Goal: Transaction & Acquisition: Purchase product/service

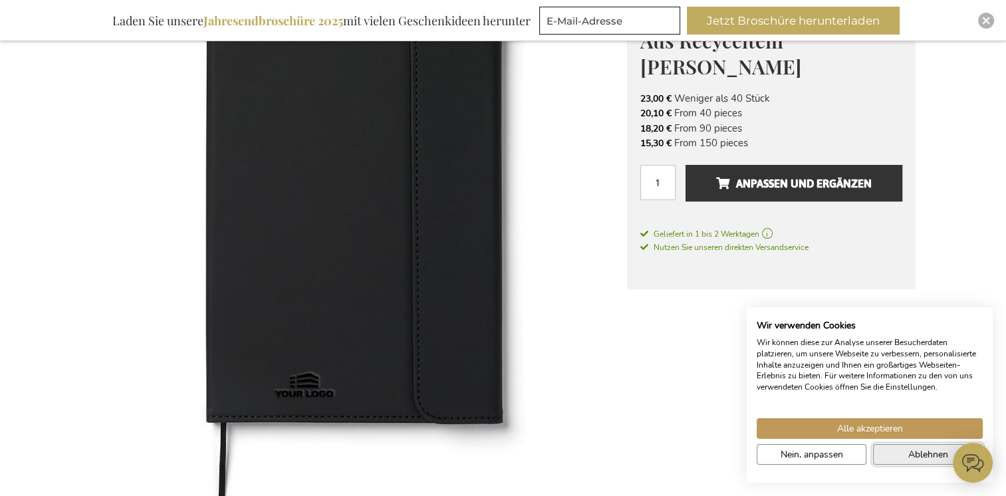
click at [932, 455] on span "Ablehnen" at bounding box center [928, 454] width 40 height 14
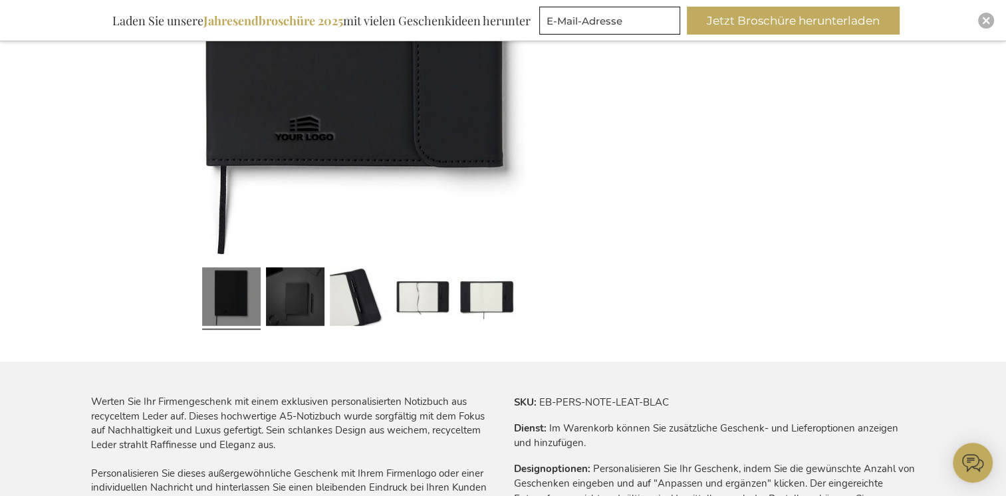
scroll to position [479, 0]
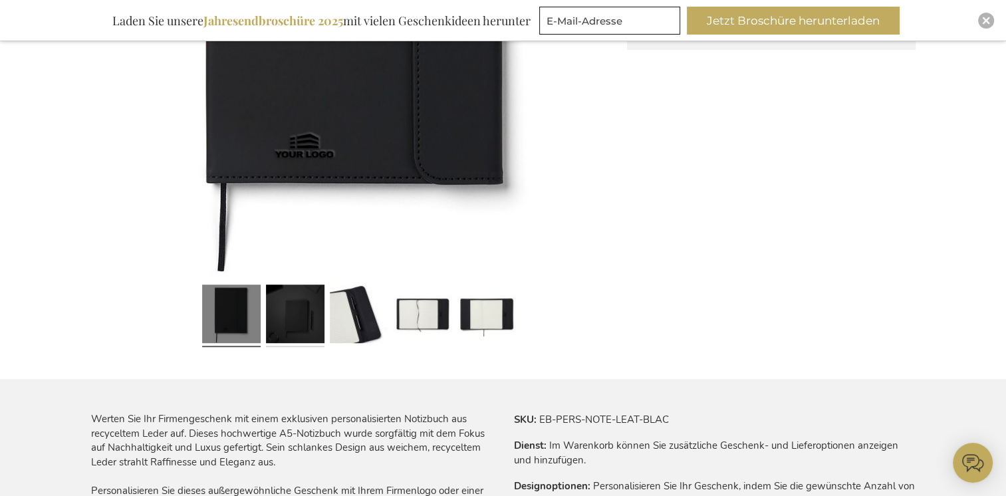
click at [300, 310] on link at bounding box center [295, 316] width 58 height 73
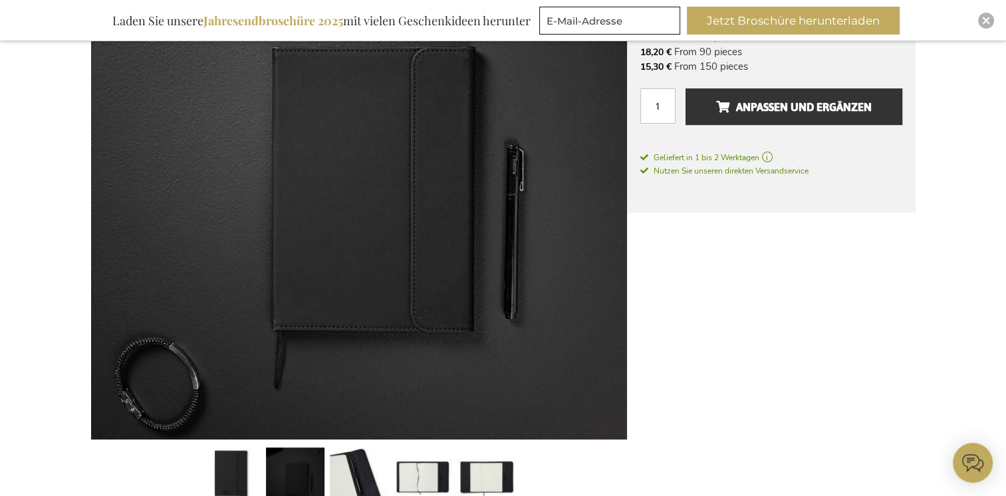
scroll to position [319, 0]
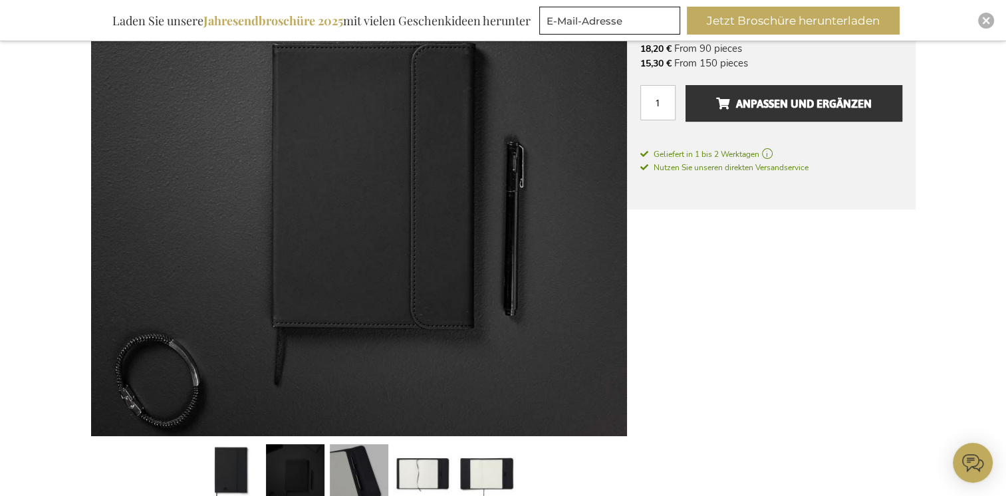
click at [353, 467] on link at bounding box center [359, 475] width 58 height 73
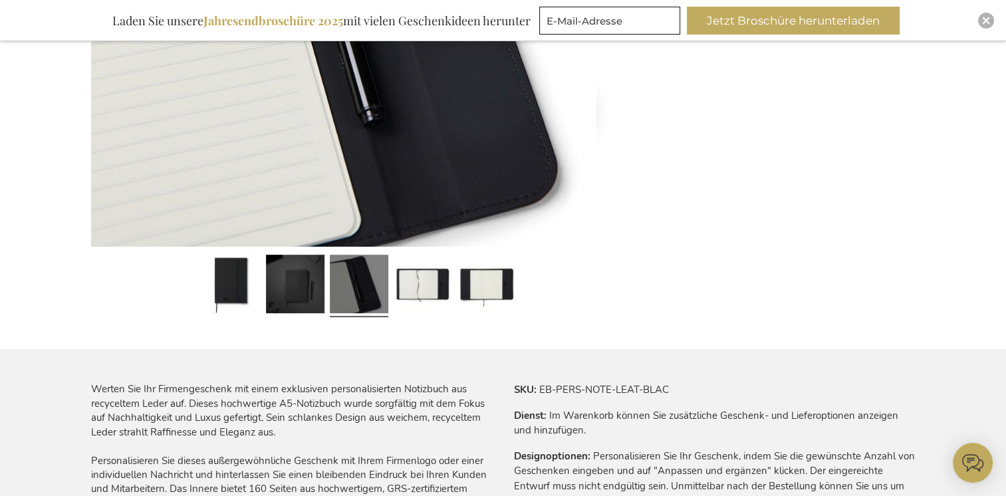
scroll to position [505, 0]
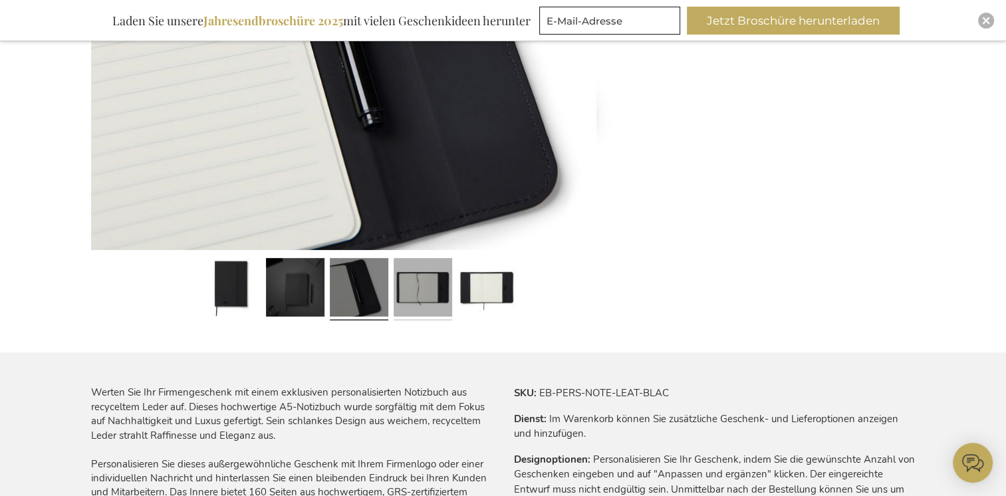
click at [440, 287] on link at bounding box center [422, 289] width 58 height 73
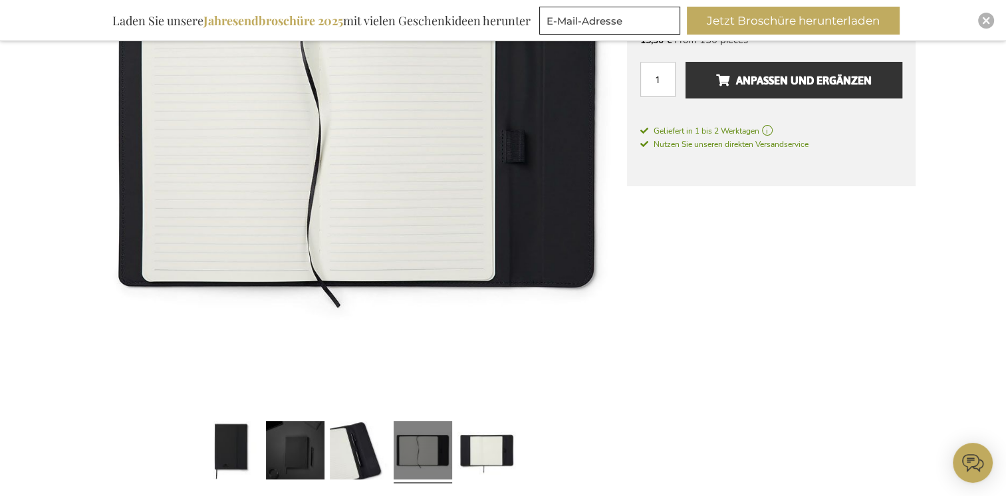
scroll to position [346, 0]
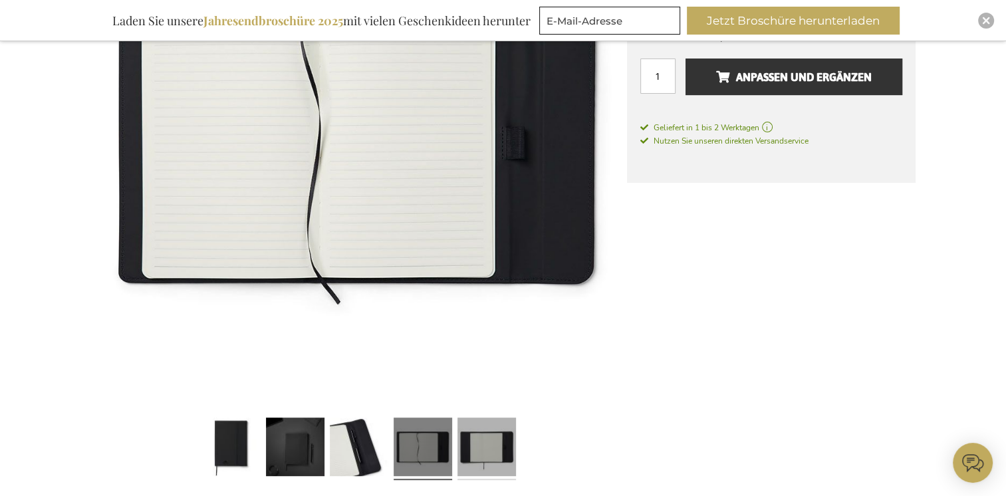
click at [483, 457] on link at bounding box center [486, 449] width 58 height 73
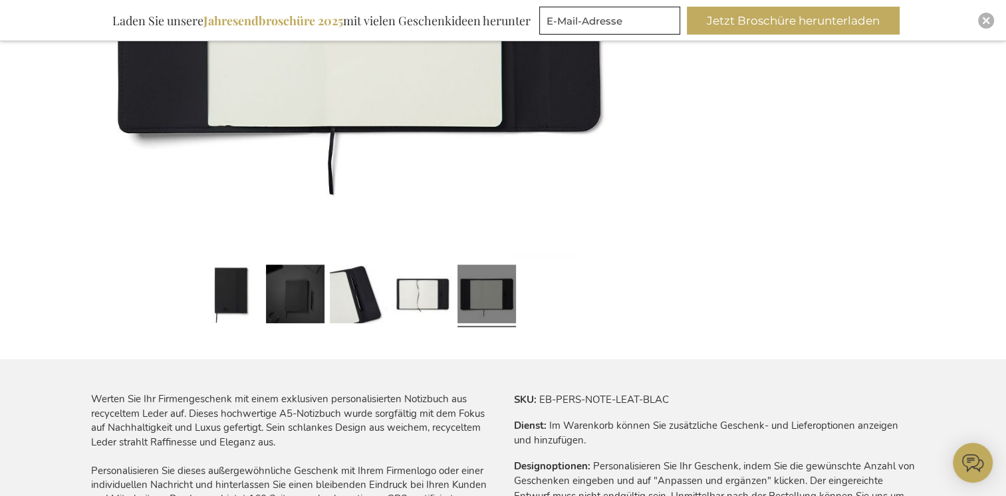
scroll to position [505, 0]
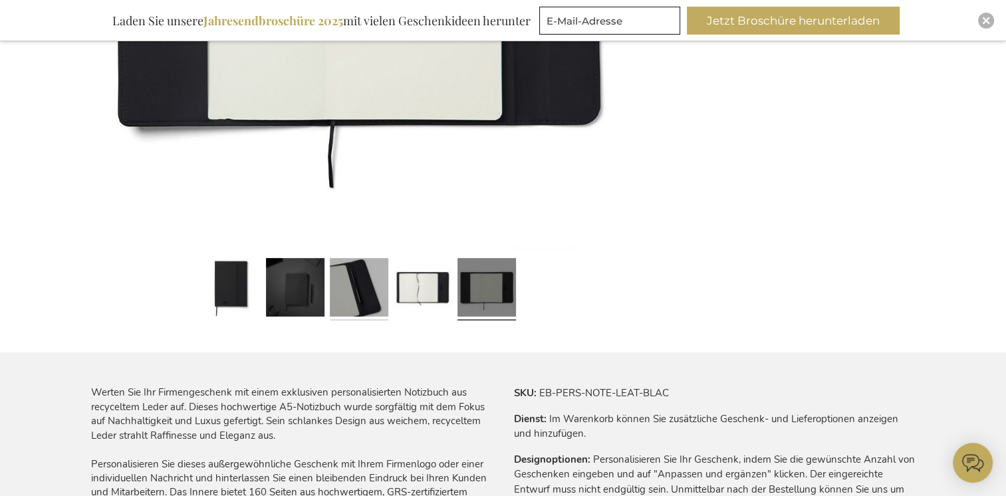
click at [340, 286] on link at bounding box center [359, 289] width 58 height 73
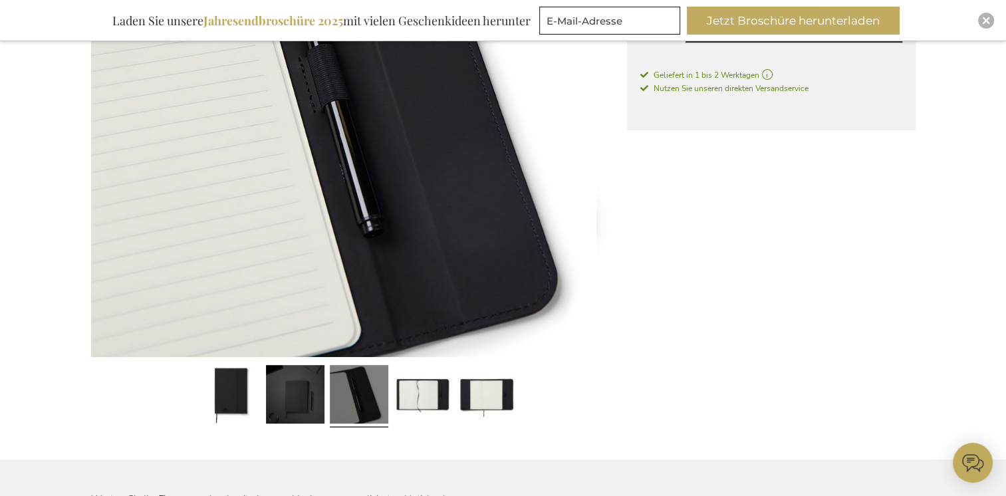
scroll to position [399, 0]
click at [426, 411] on link at bounding box center [422, 396] width 58 height 73
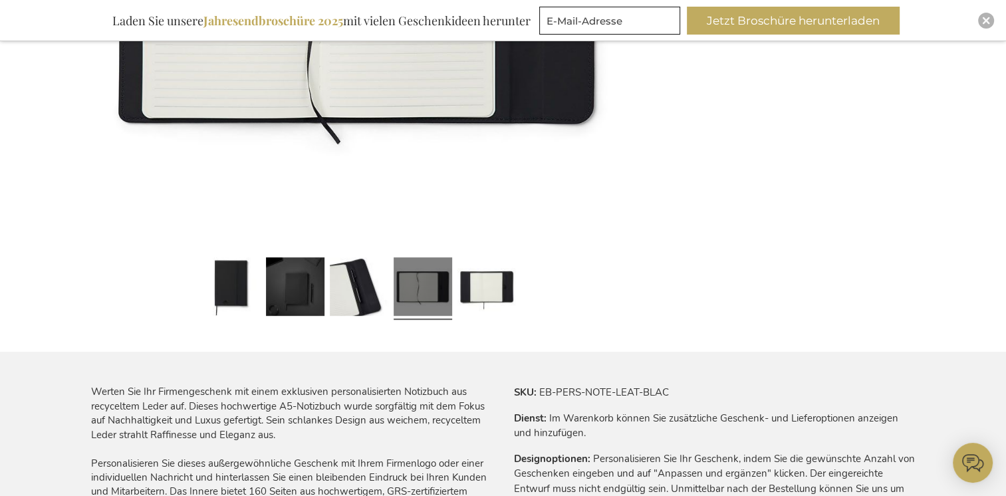
scroll to position [532, 0]
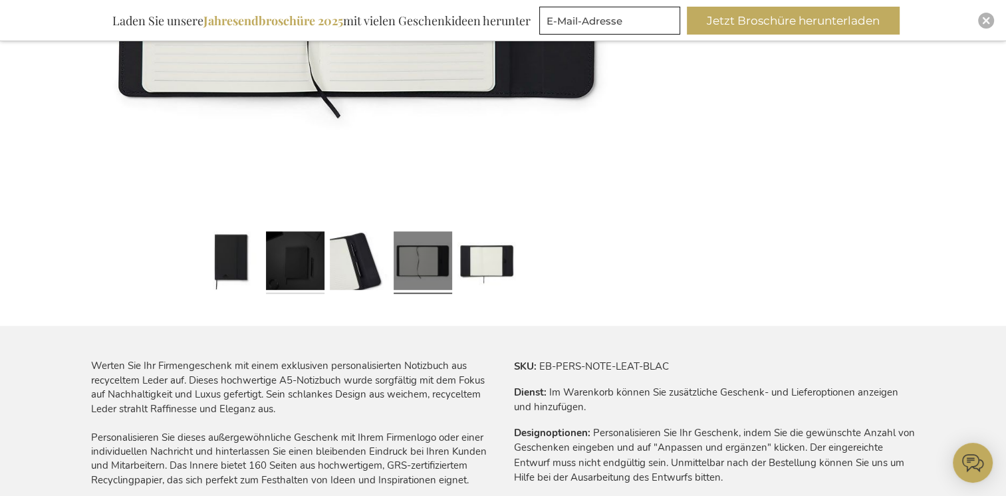
click at [314, 278] on link at bounding box center [295, 263] width 58 height 73
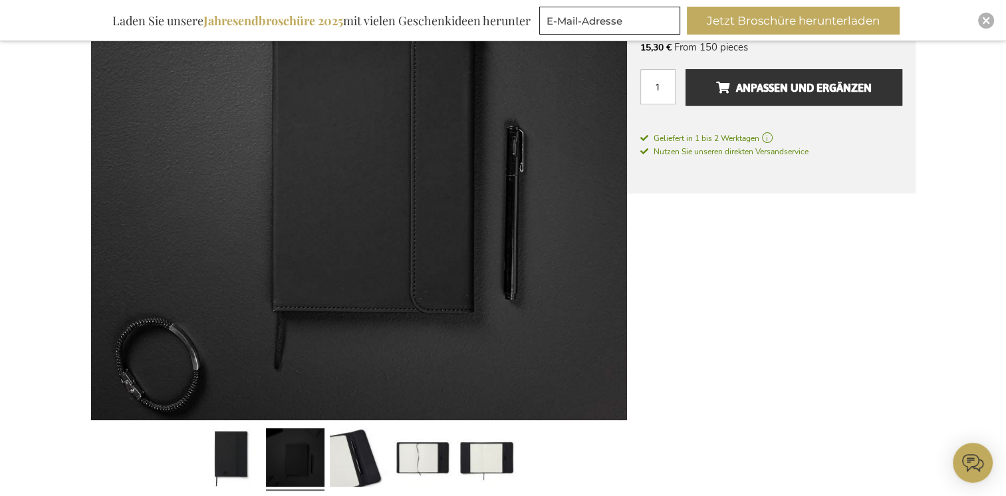
scroll to position [399, 0]
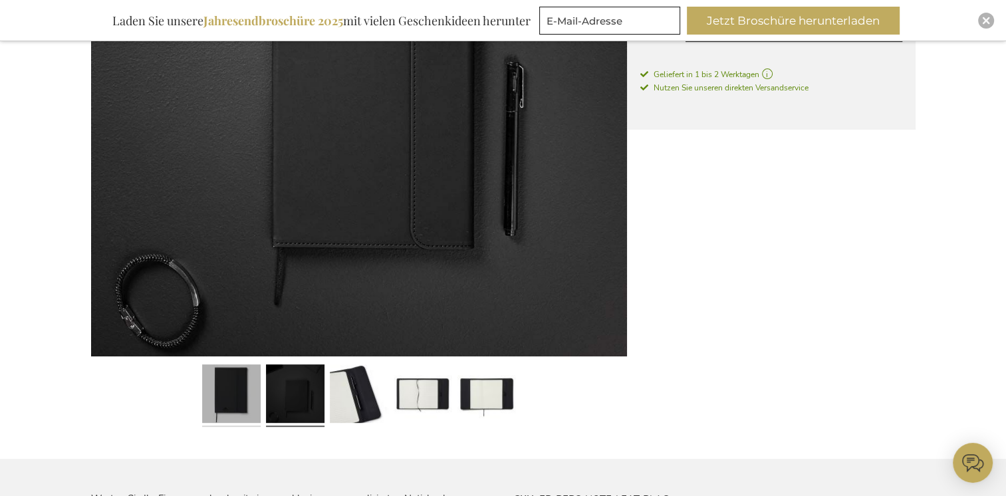
click at [235, 406] on link at bounding box center [231, 396] width 58 height 73
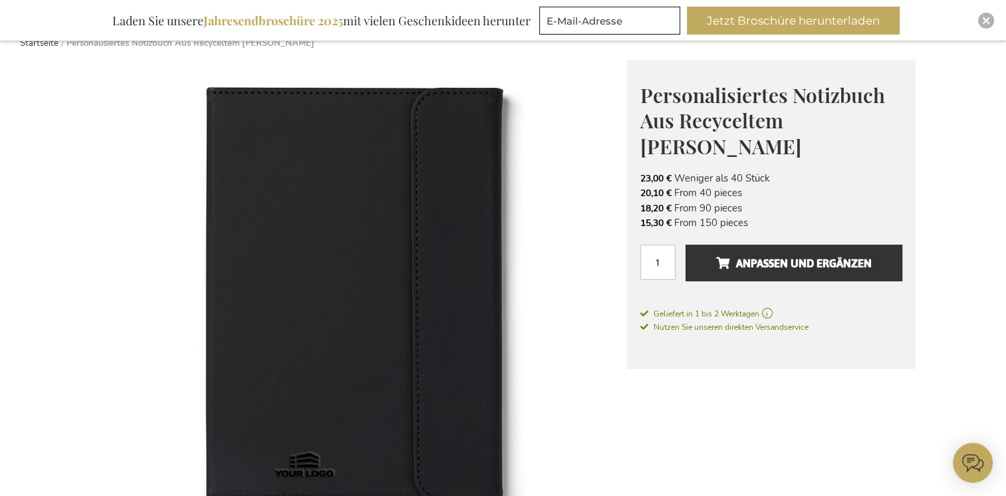
scroll to position [186, 0]
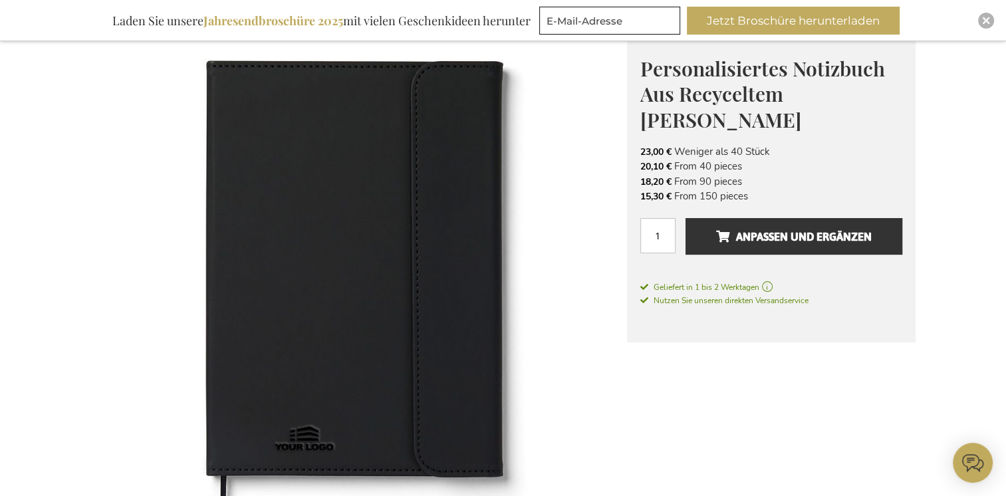
click at [590, 281] on img at bounding box center [359, 301] width 536 height 536
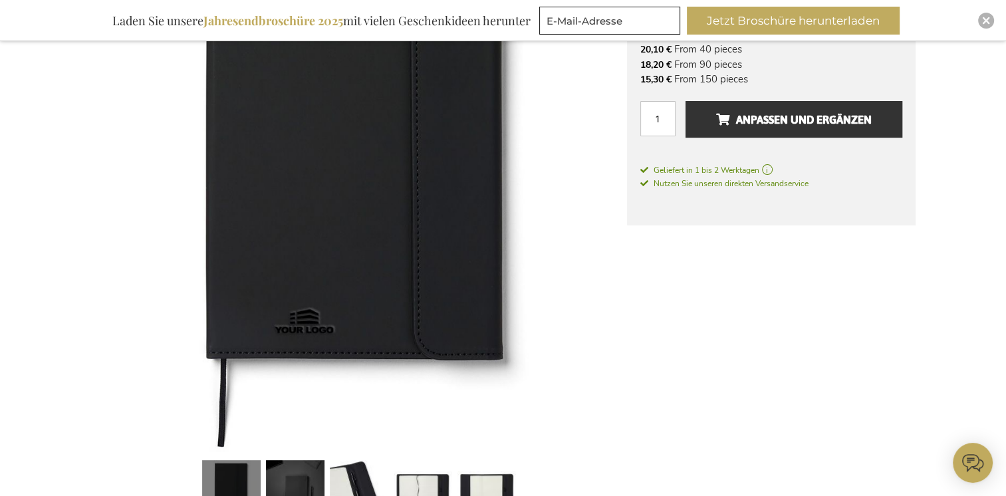
scroll to position [372, 0]
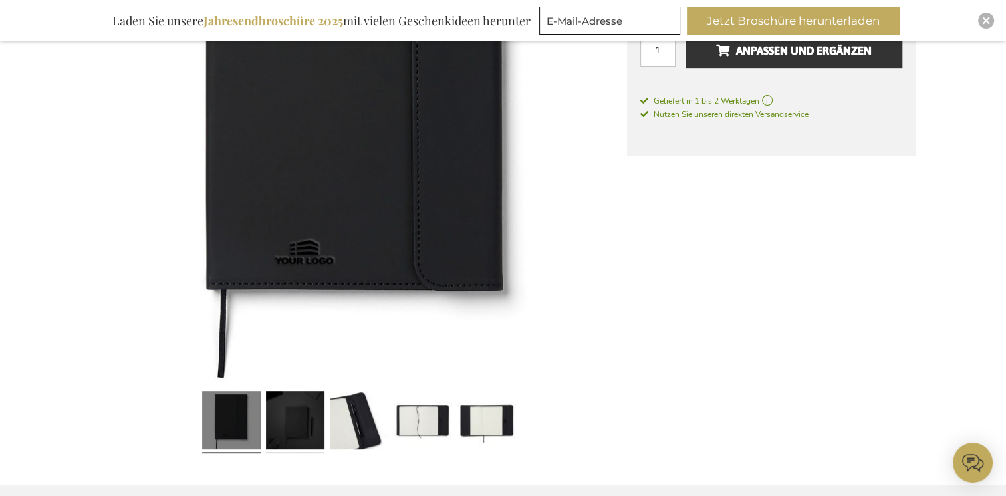
click at [304, 423] on link at bounding box center [295, 422] width 58 height 73
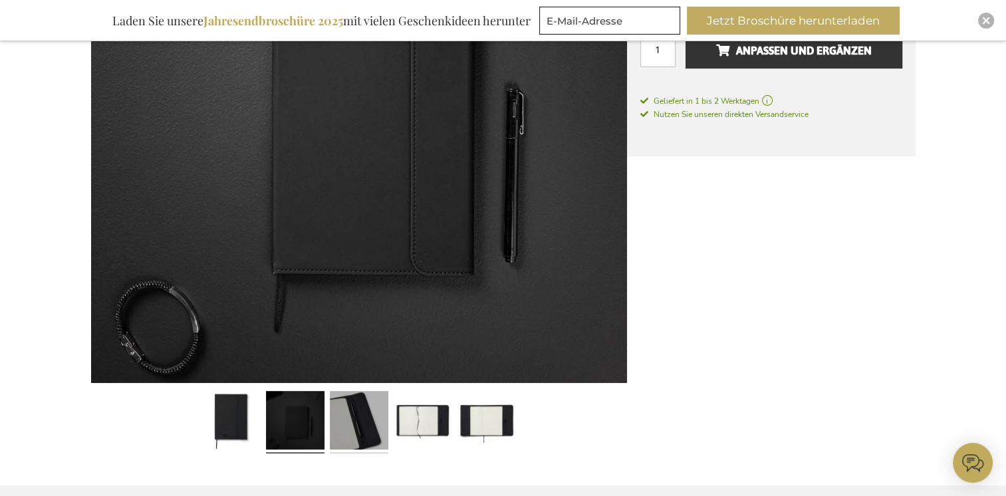
click at [374, 404] on link at bounding box center [359, 422] width 58 height 73
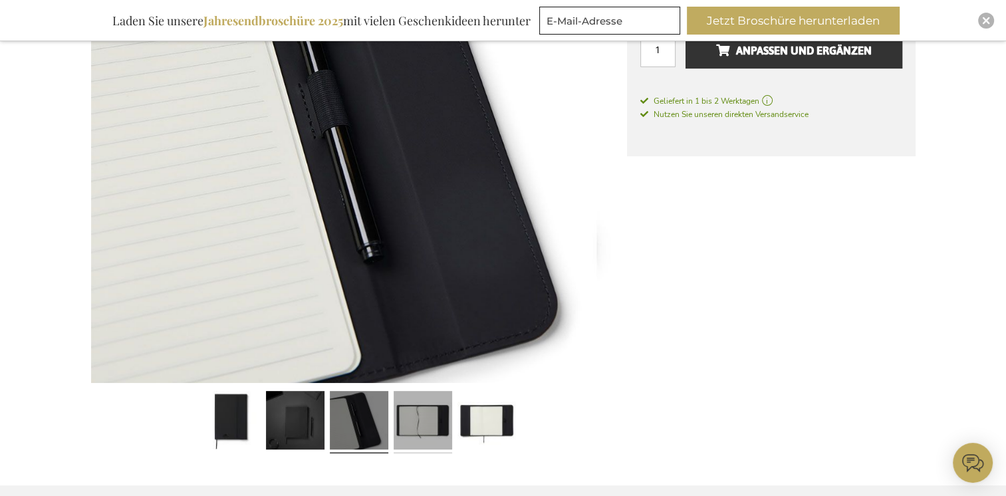
click at [409, 408] on link at bounding box center [422, 422] width 58 height 73
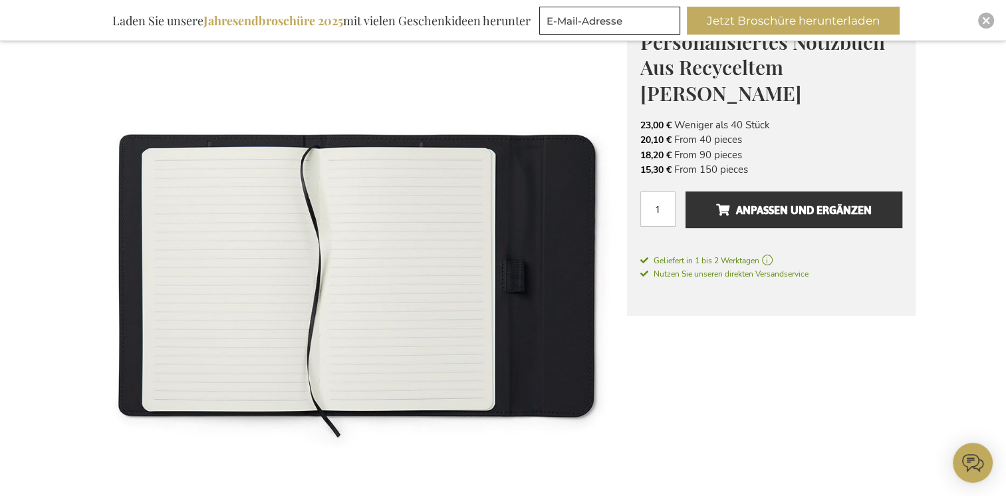
scroll to position [646, 0]
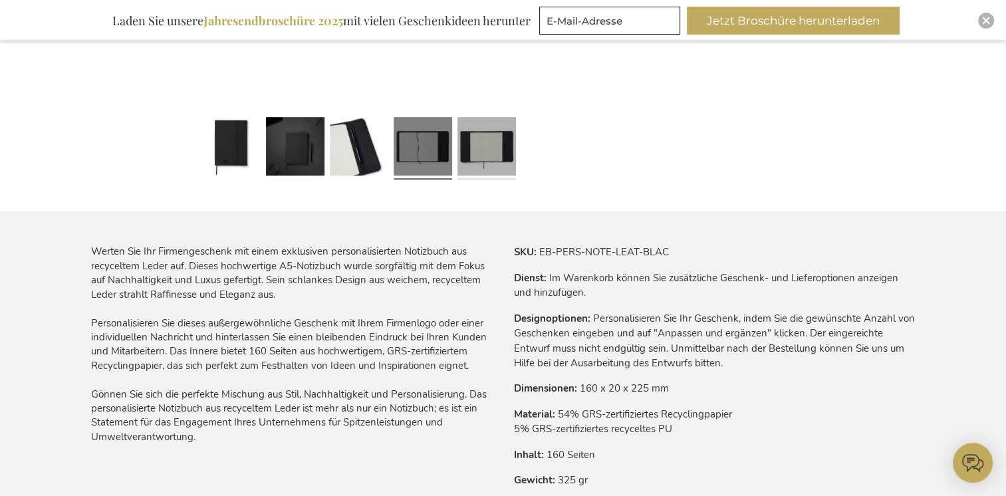
click at [502, 158] on link at bounding box center [486, 148] width 58 height 73
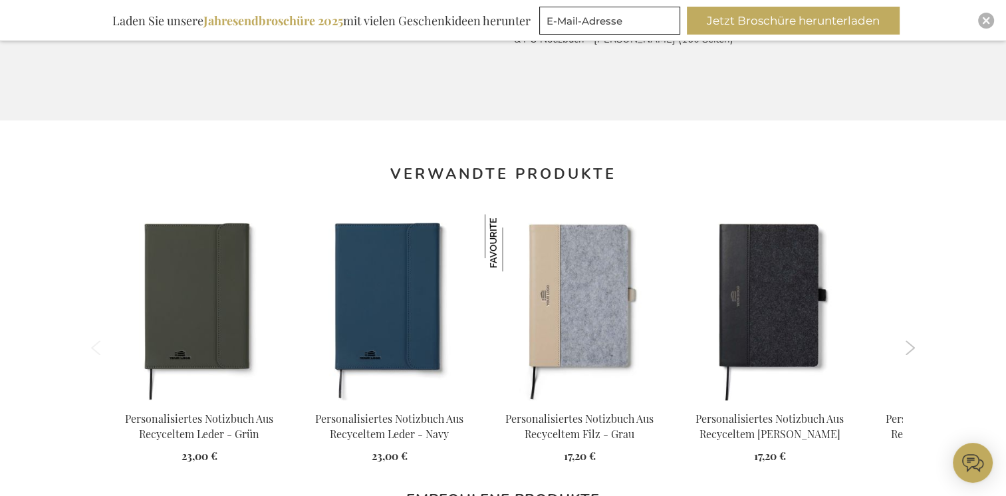
scroll to position [1169, 0]
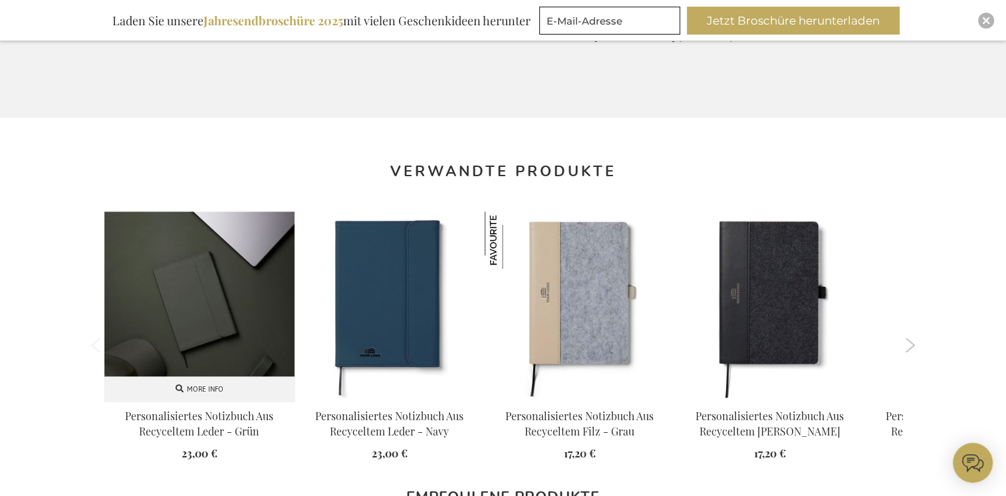
click at [232, 304] on img at bounding box center [199, 306] width 190 height 190
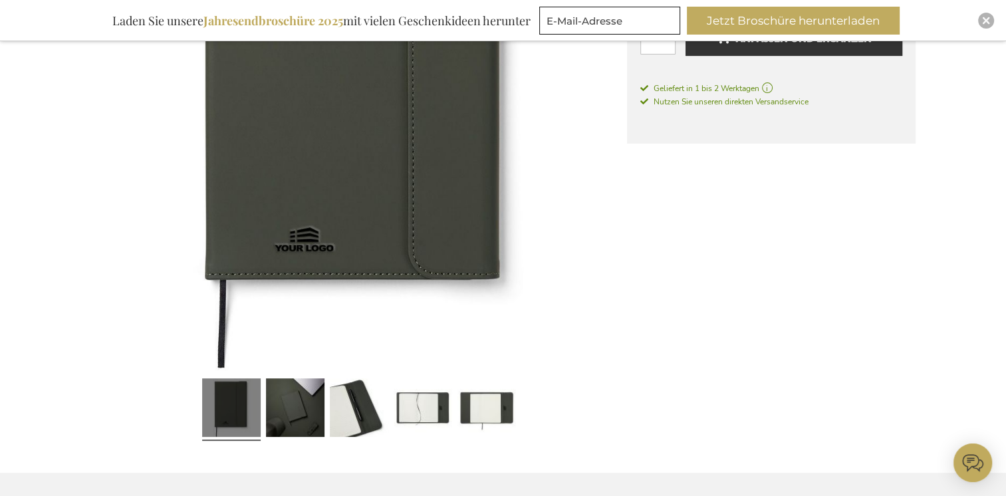
scroll to position [387, 0]
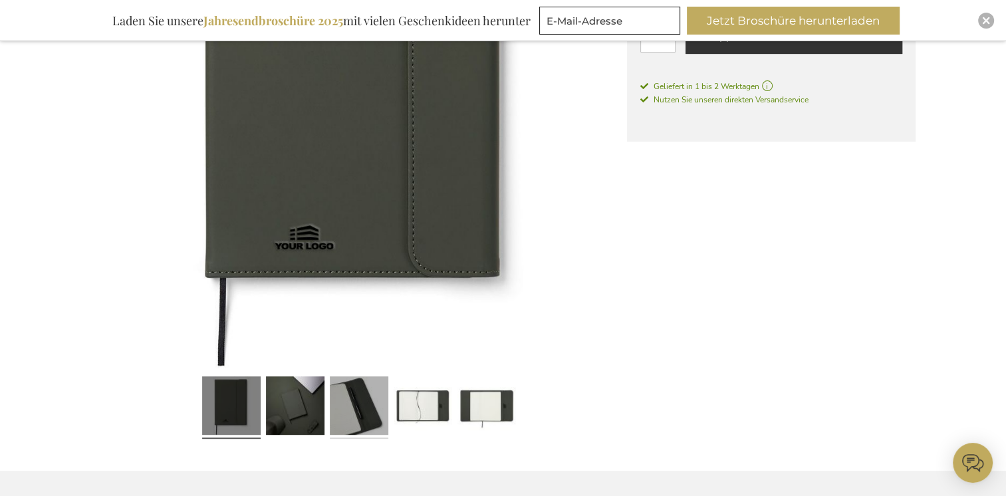
click at [352, 410] on link at bounding box center [359, 408] width 58 height 73
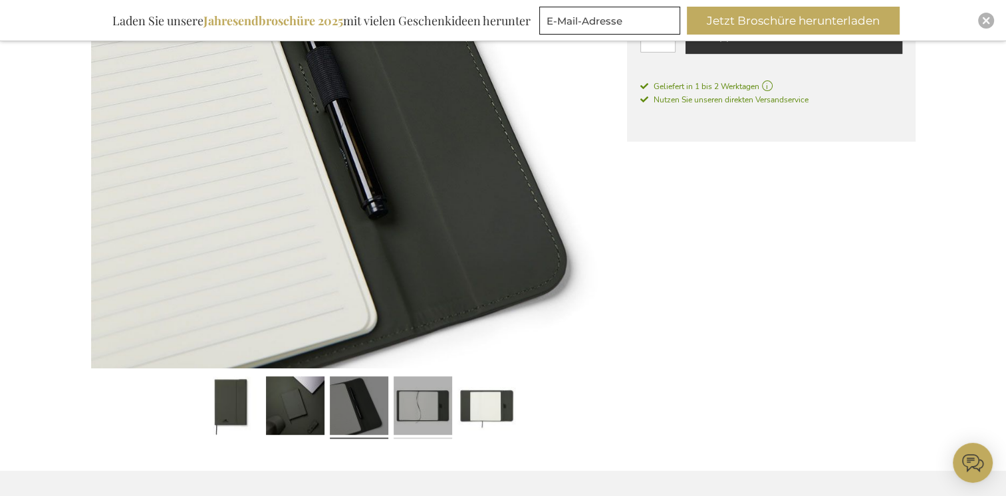
click at [417, 408] on link at bounding box center [422, 408] width 58 height 73
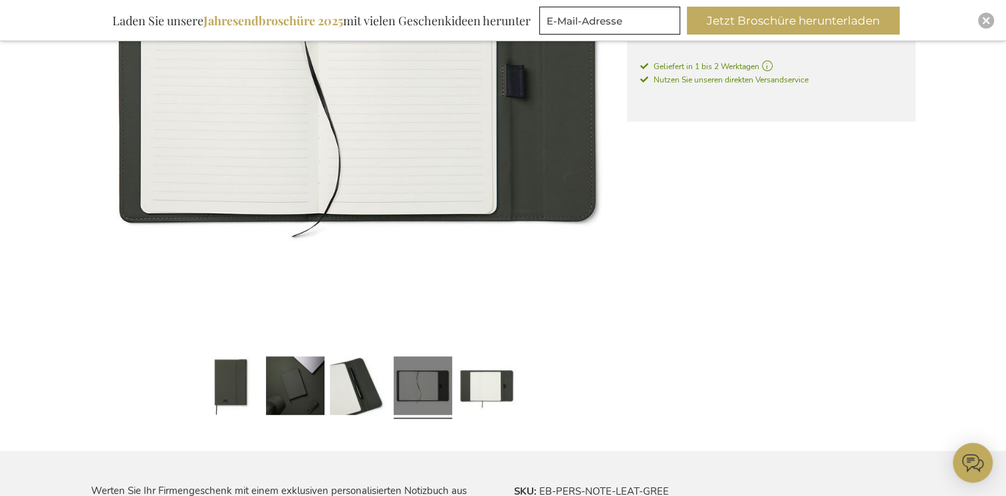
scroll to position [413, 0]
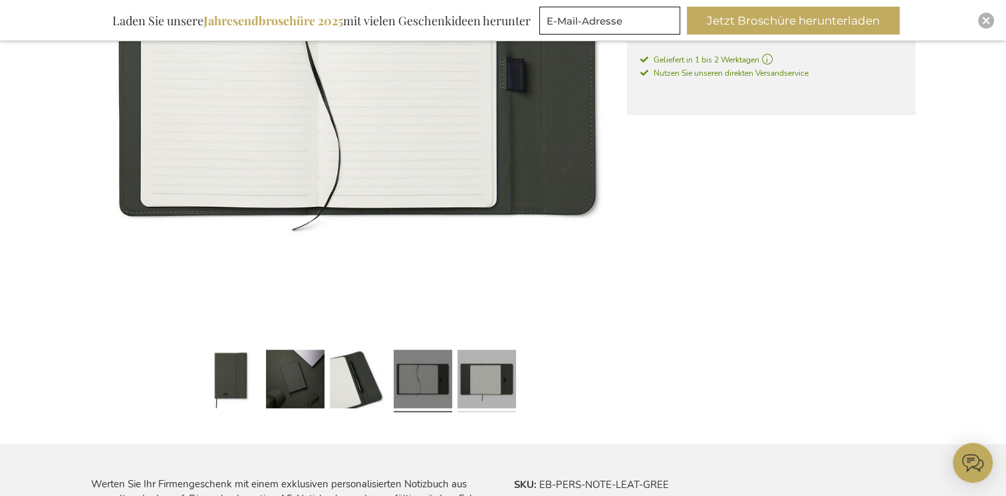
click at [491, 382] on link at bounding box center [486, 381] width 58 height 73
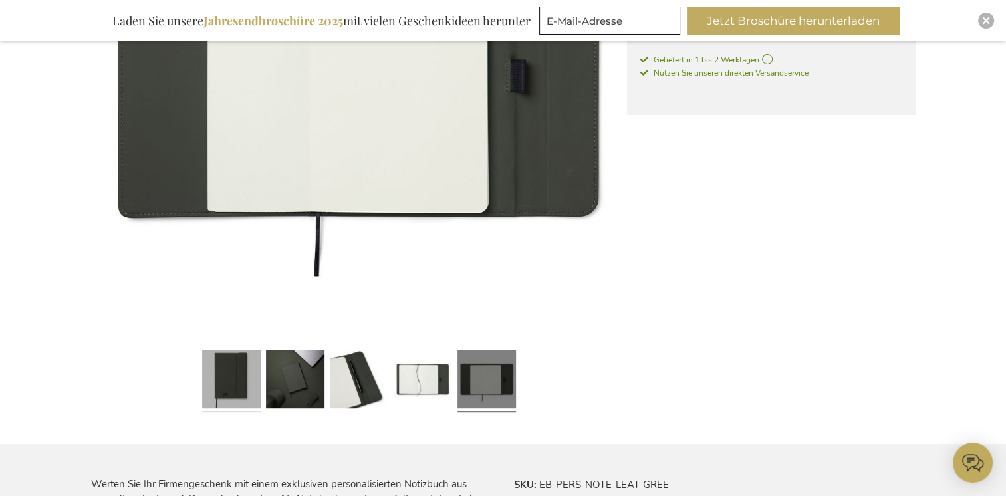
click at [223, 374] on link at bounding box center [231, 381] width 58 height 73
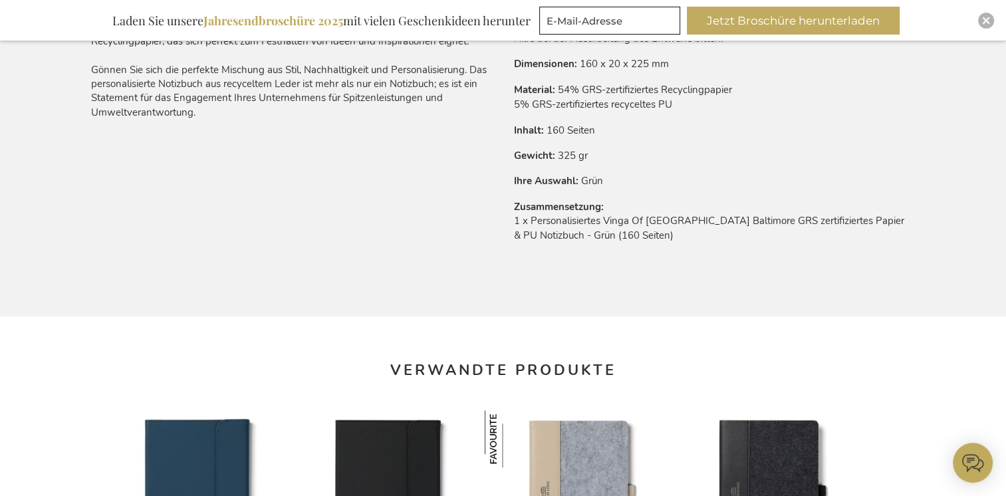
scroll to position [1131, 0]
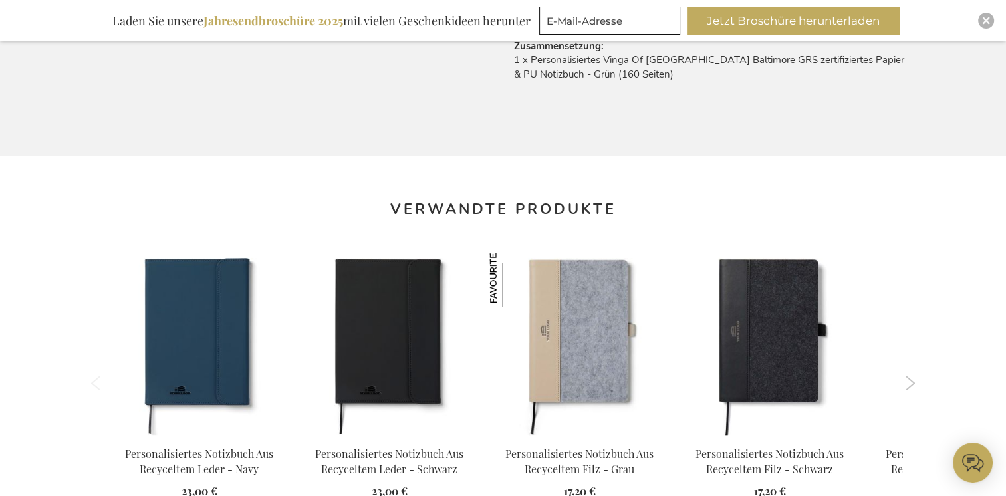
click at [912, 382] on button "Next" at bounding box center [910, 383] width 10 height 15
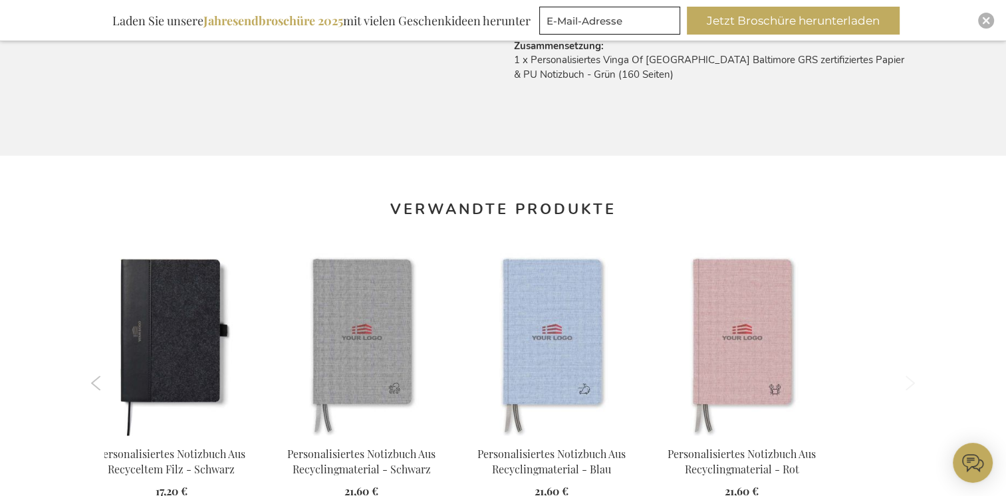
click at [912, 382] on button "Next" at bounding box center [910, 383] width 10 height 15
click at [93, 378] on button "Previous" at bounding box center [96, 383] width 10 height 15
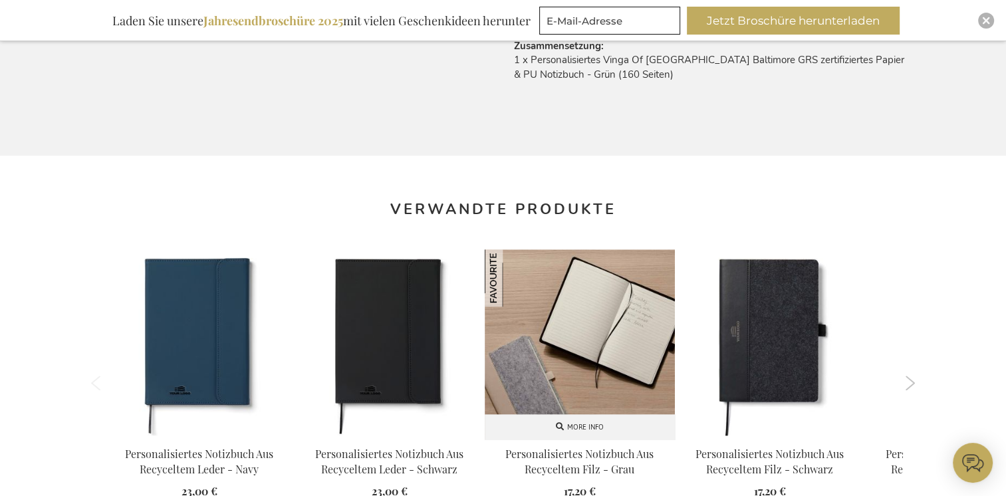
click at [577, 361] on img at bounding box center [580, 344] width 190 height 190
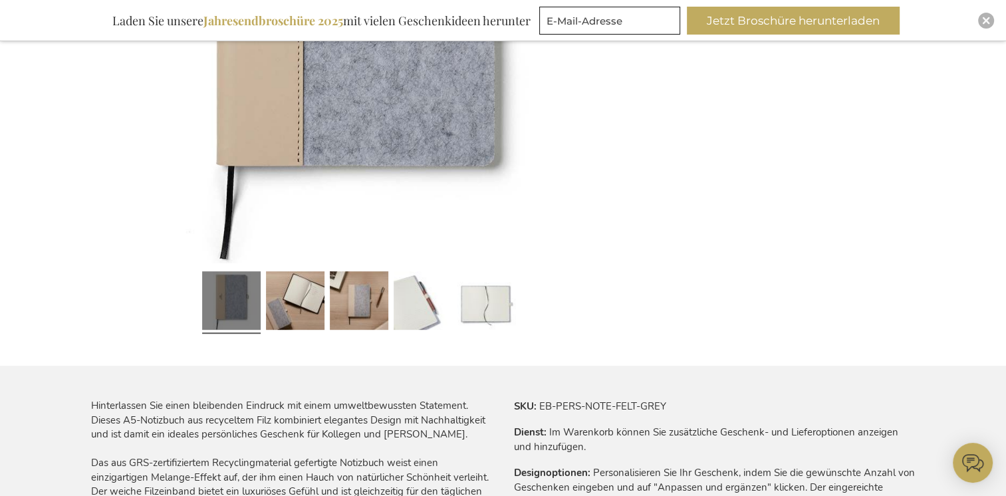
scroll to position [493, 0]
click at [299, 302] on link at bounding box center [295, 302] width 58 height 73
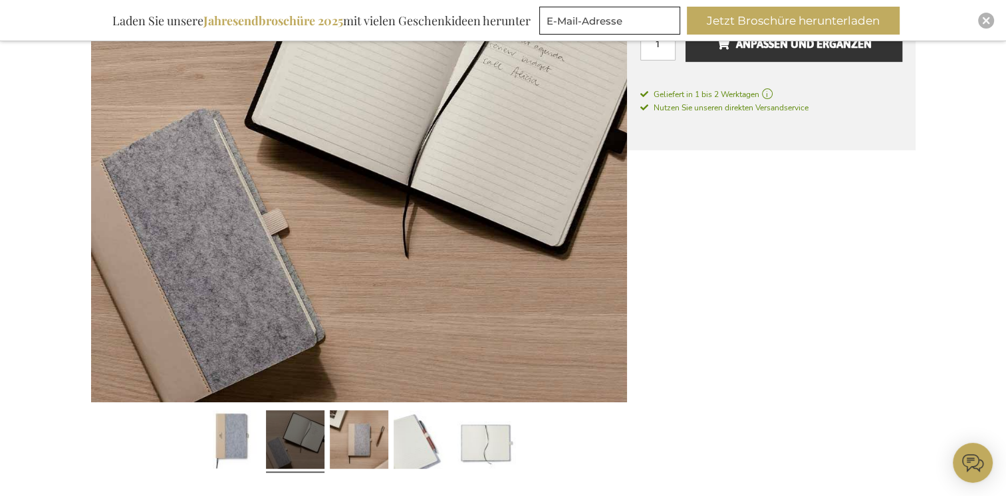
scroll to position [306, 0]
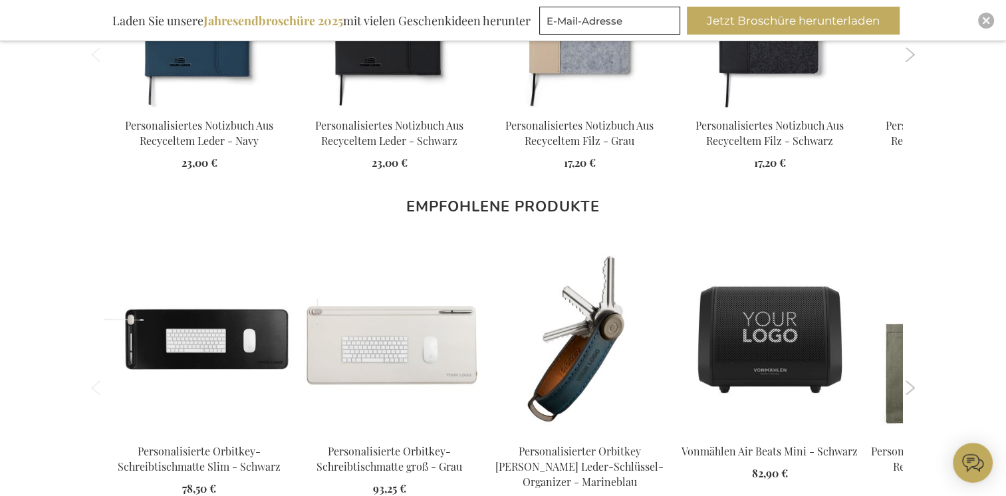
scroll to position [1462, 0]
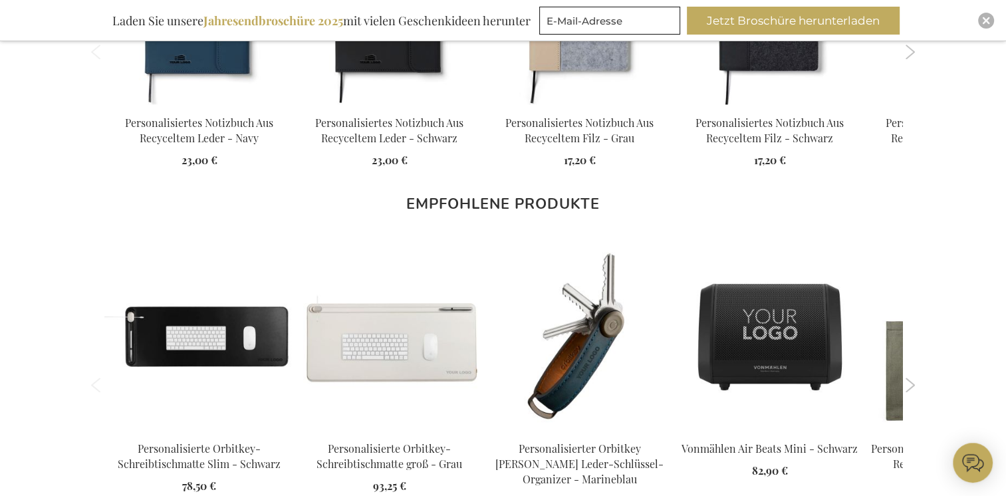
click at [907, 382] on button "Next" at bounding box center [910, 385] width 10 height 15
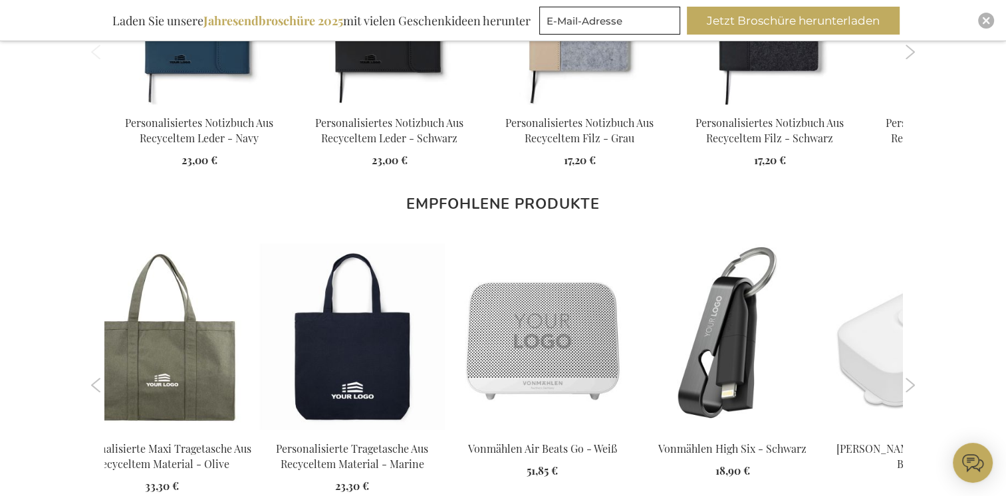
click at [96, 386] on button "Previous" at bounding box center [96, 385] width 10 height 15
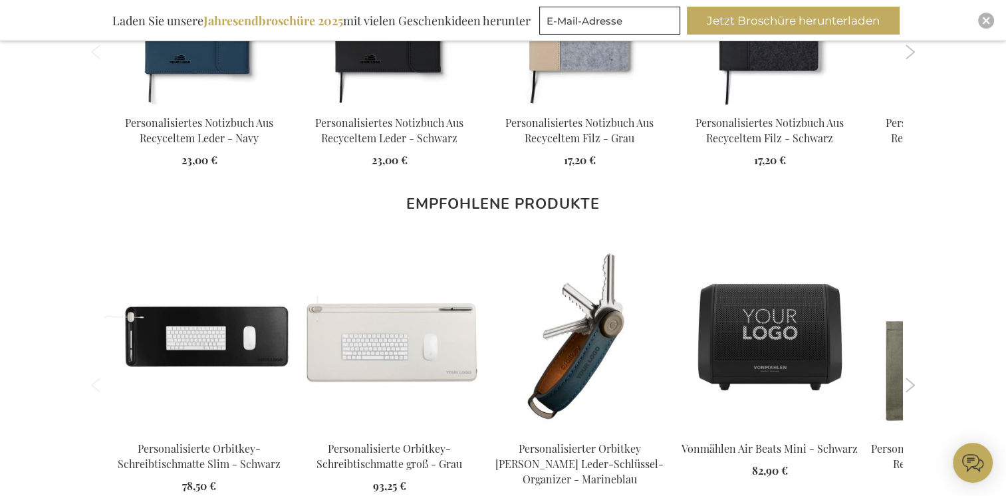
click at [915, 384] on button "Next" at bounding box center [910, 385] width 10 height 15
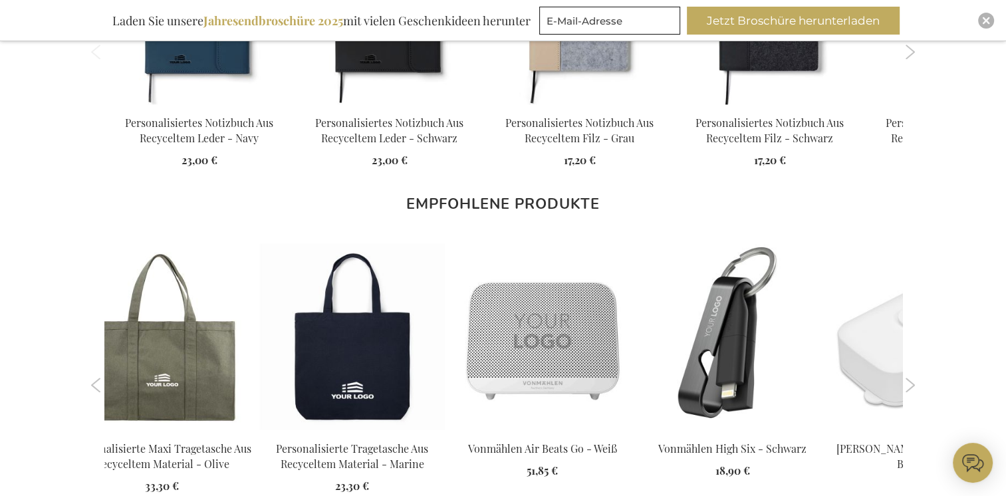
click at [915, 384] on button "Next" at bounding box center [910, 385] width 10 height 15
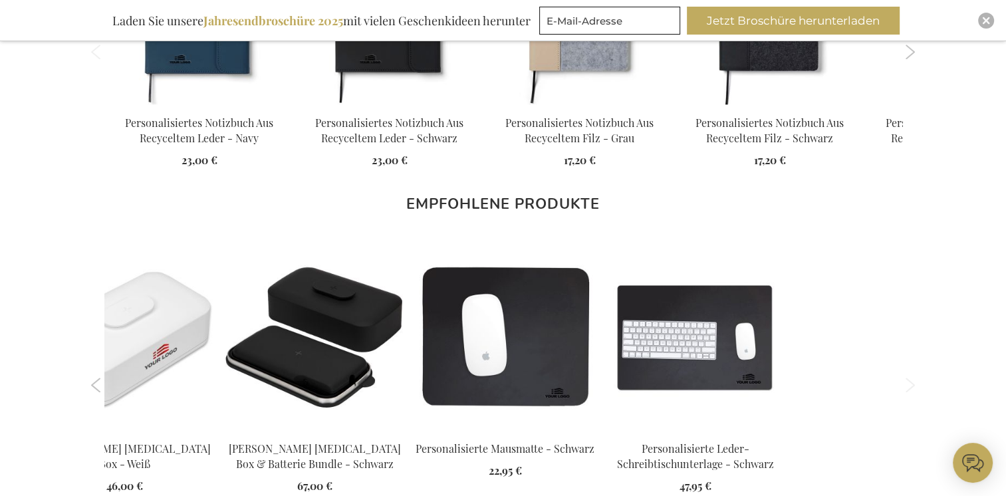
scroll to position [1028, 0]
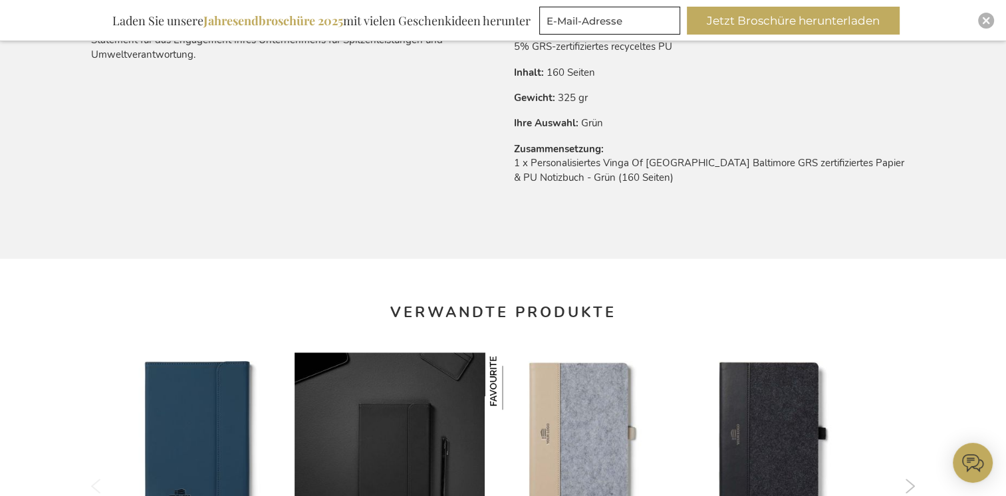
click at [366, 408] on img at bounding box center [389, 447] width 190 height 190
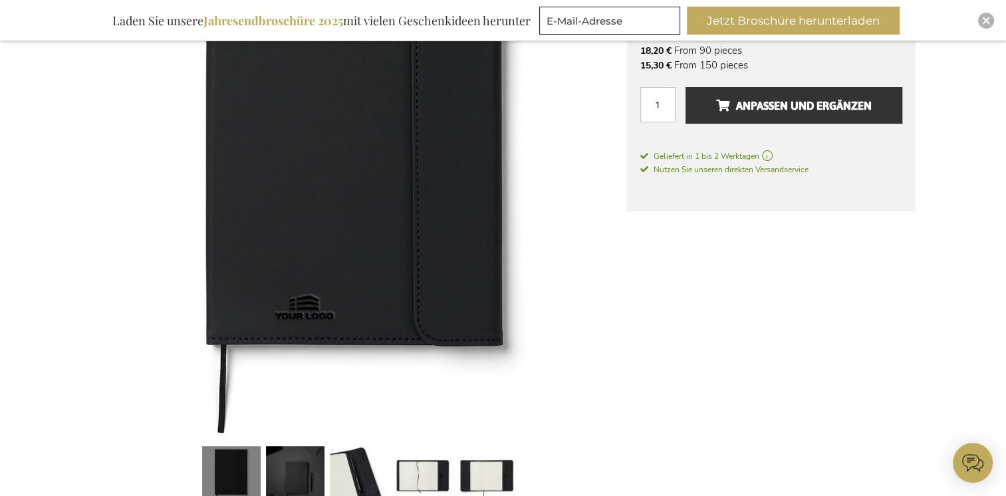
scroll to position [266, 0]
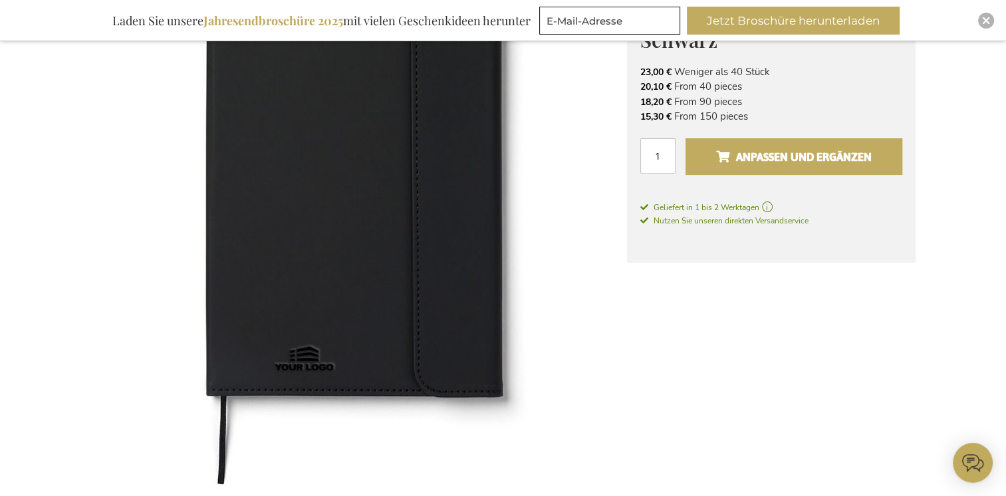
click at [827, 156] on span "Anpassen und ergänzen" at bounding box center [794, 156] width 156 height 21
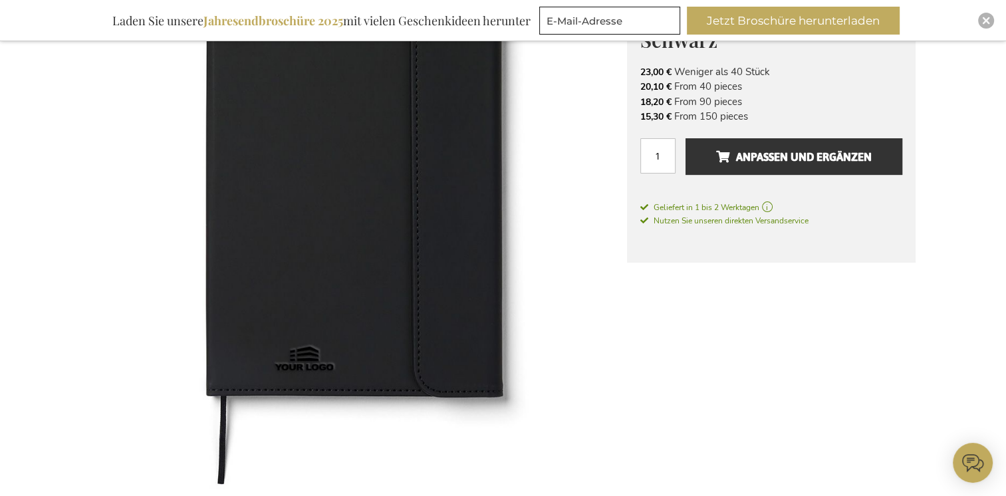
scroll to position [0, 0]
